Goal: Navigation & Orientation: Find specific page/section

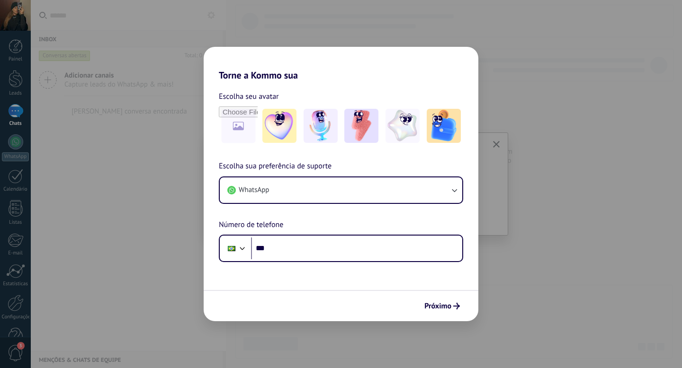
click at [138, 130] on div "Torne a Kommo sua Escolha seu avatar Escolha sua preferência de suporte WhatsAp…" at bounding box center [341, 184] width 682 height 368
click at [8, 143] on div "Torne a Kommo sua Escolha seu avatar Escolha sua preferência de suporte WhatsAp…" at bounding box center [341, 184] width 682 height 368
click at [14, 181] on div "Torne a Kommo sua Escolha seu avatar Escolha sua preferência de suporte WhatsAp…" at bounding box center [341, 184] width 682 height 368
click at [502, 72] on div "Torne a Kommo sua Escolha seu avatar Escolha sua preferência de suporte WhatsAp…" at bounding box center [341, 184] width 682 height 368
click at [496, 149] on div "Torne a Kommo sua Escolha seu avatar Escolha sua preferência de suporte WhatsAp…" at bounding box center [341, 184] width 682 height 368
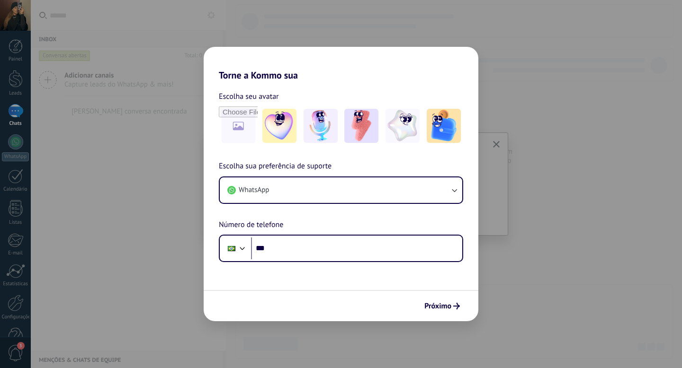
click at [496, 149] on div "Torne a Kommo sua Escolha seu avatar Escolha sua preferência de suporte WhatsAp…" at bounding box center [341, 184] width 682 height 368
